Goal: Check status: Check status

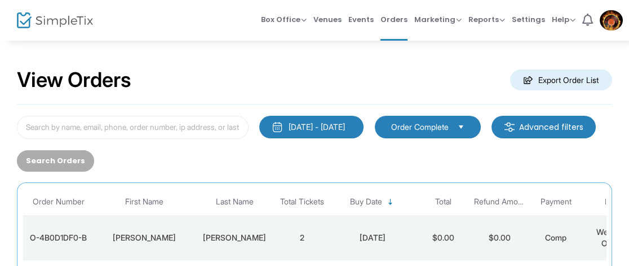
click at [201, 39] on div "Box Office Sell Tickets Bookings Sell Season Pass Venues Memberships Events Ord…" at bounding box center [386, 20] width 485 height 41
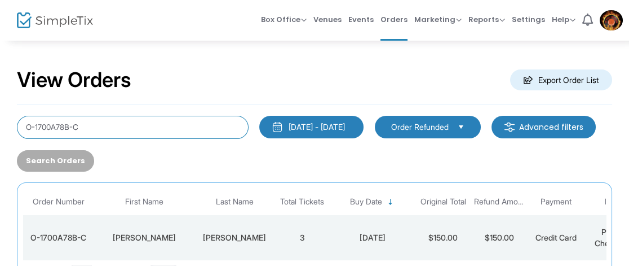
drag, startPoint x: 120, startPoint y: 130, endPoint x: 29, endPoint y: 125, distance: 90.9
click at [22, 126] on input "O-1700A78B-C" at bounding box center [133, 127] width 232 height 23
drag, startPoint x: 111, startPoint y: 118, endPoint x: 15, endPoint y: 121, distance: 95.9
click at [17, 121] on input "O-1700A78B-C" at bounding box center [133, 127] width 232 height 23
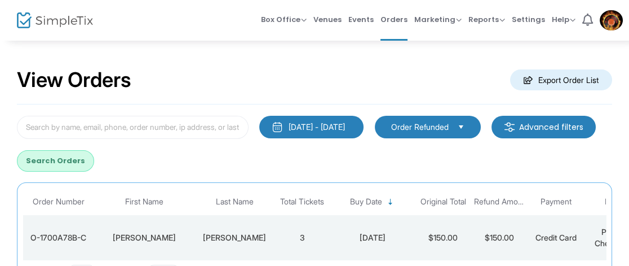
click at [419, 127] on span "Order Refunded" at bounding box center [420, 126] width 58 height 11
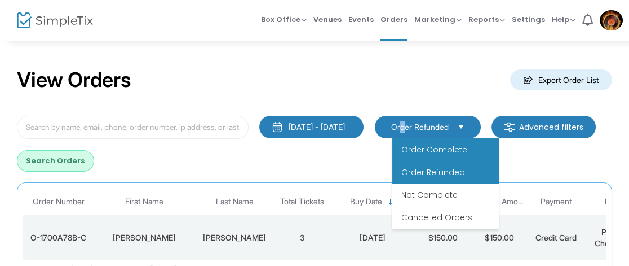
click at [429, 151] on span "Order Complete" at bounding box center [434, 149] width 66 height 11
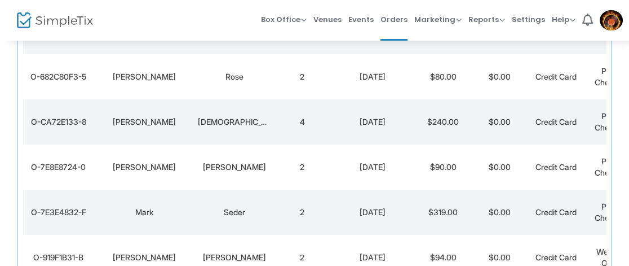
scroll to position [276, 0]
